Goal: Task Accomplishment & Management: Manage account settings

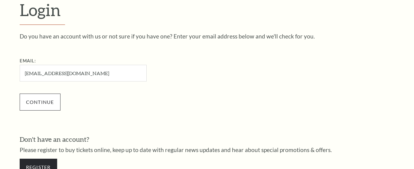
type input "jabaconnors@aldwo.com"
click at [34, 103] on input "Continue" at bounding box center [40, 101] width 41 height 17
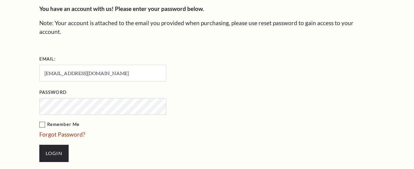
scroll to position [236, 0]
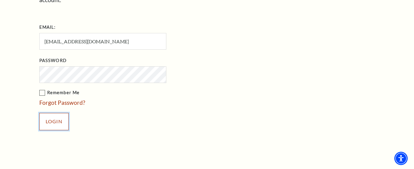
click at [57, 114] on input "Login" at bounding box center [53, 121] width 29 height 17
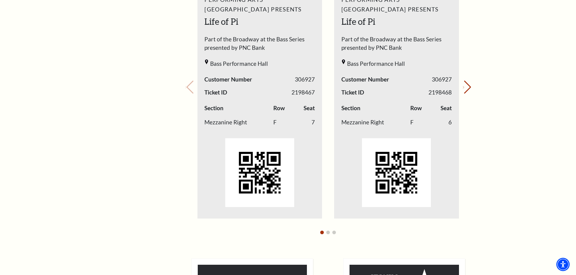
scroll to position [302, 0]
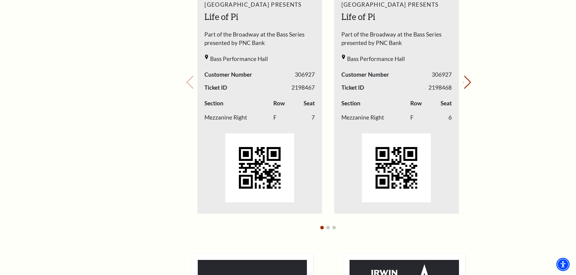
click at [267, 147] on img "1 / 4" at bounding box center [259, 168] width 69 height 69
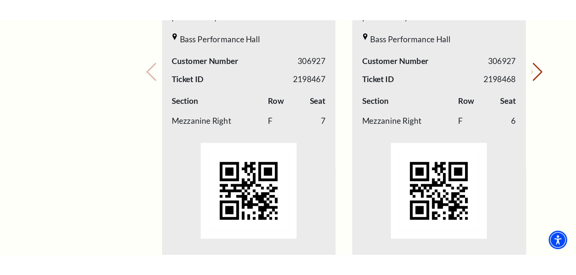
scroll to position [363, 0]
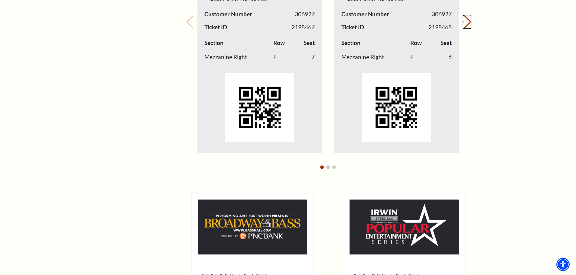
click at [413, 24] on button "Next slide." at bounding box center [467, 21] width 8 height 13
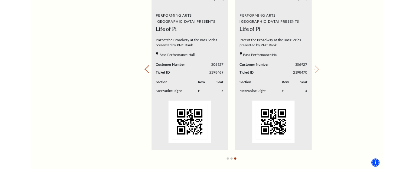
scroll to position [242, 0]
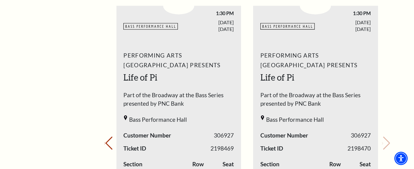
drag, startPoint x: 79, startPoint y: 66, endPoint x: 76, endPoint y: 69, distance: 3.9
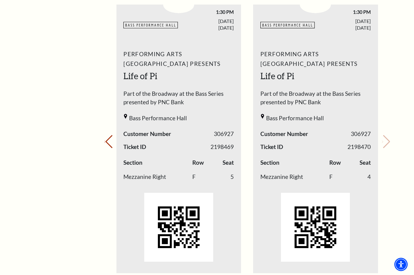
scroll to position [245, 0]
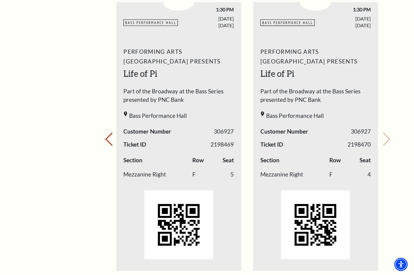
click at [248, 168] on ul "Previous slide. Next slide." at bounding box center [246, 139] width 261 height 303
click at [109, 136] on button "Previous slide." at bounding box center [108, 139] width 8 height 13
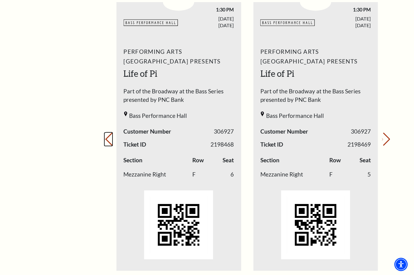
click at [105, 141] on icon "Previous slide" at bounding box center [104, 139] width 1 height 2
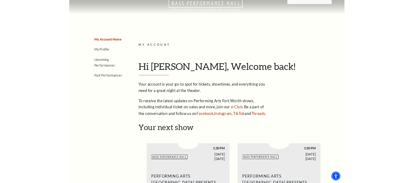
scroll to position [0, 0]
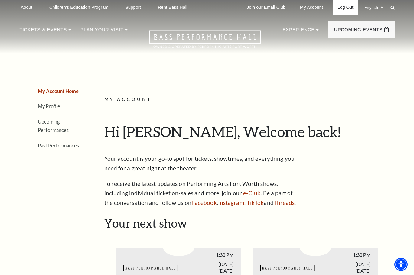
click at [344, 6] on link "Log Out" at bounding box center [344, 7] width 25 height 15
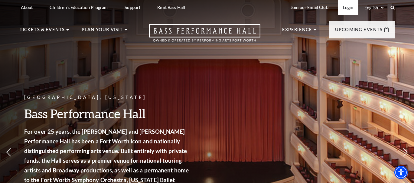
click at [347, 11] on link "Login" at bounding box center [348, 7] width 20 height 15
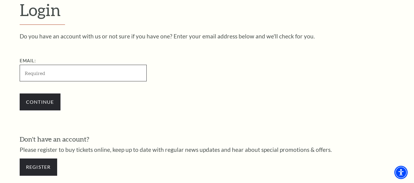
click at [42, 75] on input "Email:" at bounding box center [83, 73] width 127 height 17
paste input "[EMAIL_ADDRESS][DOMAIN_NAME]"
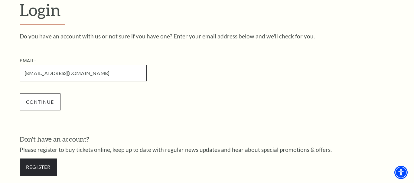
type input "[EMAIL_ADDRESS][DOMAIN_NAME]"
click at [37, 104] on input "Continue" at bounding box center [40, 101] width 41 height 17
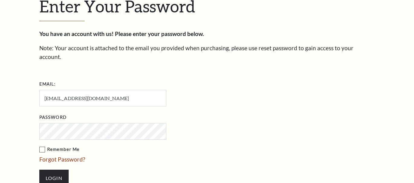
scroll to position [176, 0]
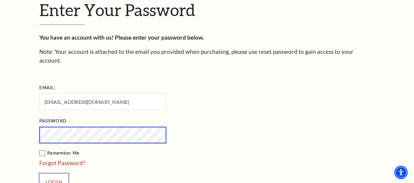
click at [54, 175] on input "Login" at bounding box center [53, 181] width 29 height 17
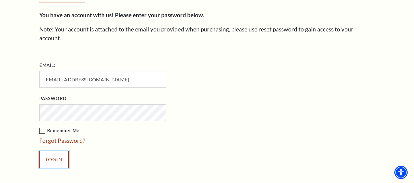
scroll to position [236, 0]
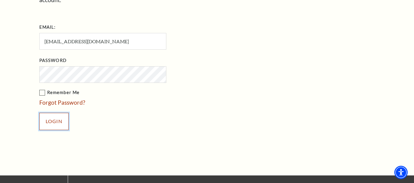
click at [48, 114] on input "Login" at bounding box center [53, 121] width 29 height 17
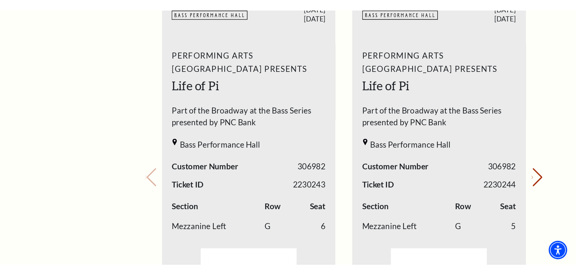
scroll to position [272, 0]
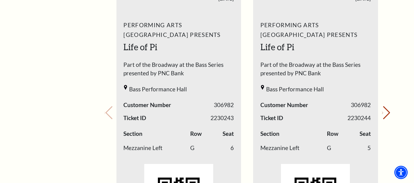
click at [85, 161] on div "My Account Home My Profile Upcoming Performances Past Performances Loading... M…" at bounding box center [207, 174] width 375 height 779
click at [382, 114] on button "Next slide." at bounding box center [386, 112] width 8 height 13
click at [381, 113] on div "Your next show Previous slide. Next slide." at bounding box center [247, 104] width 286 height 320
click at [57, 154] on div "My Account Home My Profile Upcoming Performances Past Performances" at bounding box center [51, 174] width 62 height 779
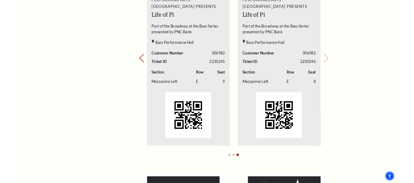
scroll to position [393, 0]
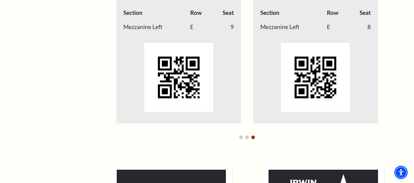
click at [394, 118] on div "Loading... My Account Hi [PERSON_NAME], Welcome back! My Account Home My Profil…" at bounding box center [247, 53] width 295 height 779
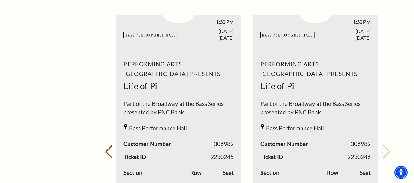
scroll to position [332, 0]
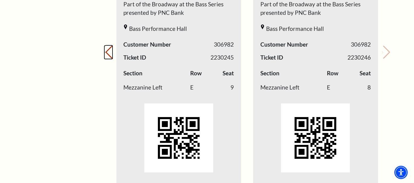
click at [112, 53] on button "Previous slide." at bounding box center [108, 52] width 8 height 13
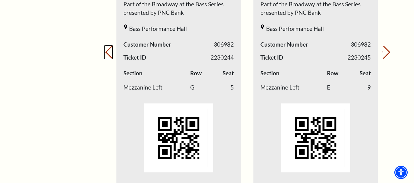
click at [112, 53] on button "Previous slide." at bounding box center [108, 52] width 8 height 13
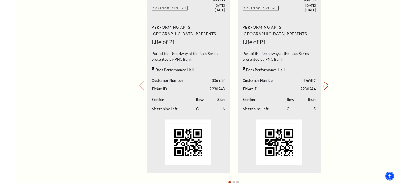
scroll to position [242, 0]
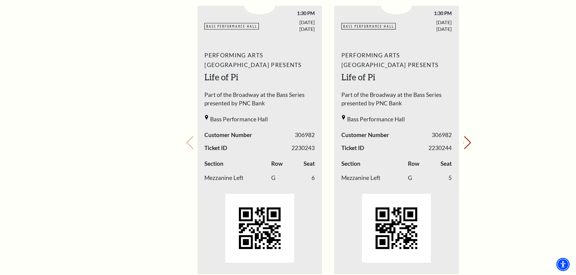
click at [172, 24] on div "My Account Home My Profile Upcoming Performances Past Performances Loading... M…" at bounding box center [288, 204] width 375 height 779
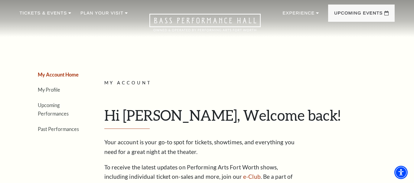
scroll to position [0, 0]
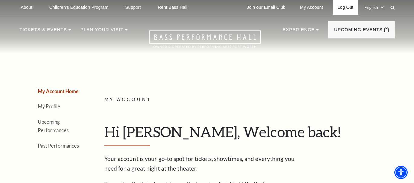
click at [346, 6] on link "Log Out" at bounding box center [344, 7] width 25 height 15
